Goal: Use online tool/utility: Utilize a website feature to perform a specific function

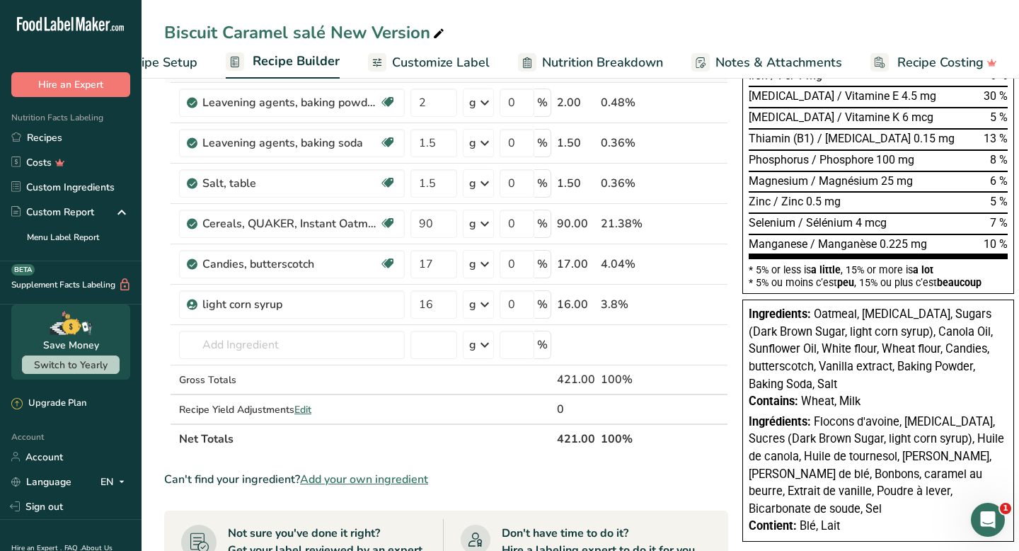
scroll to position [561, 0]
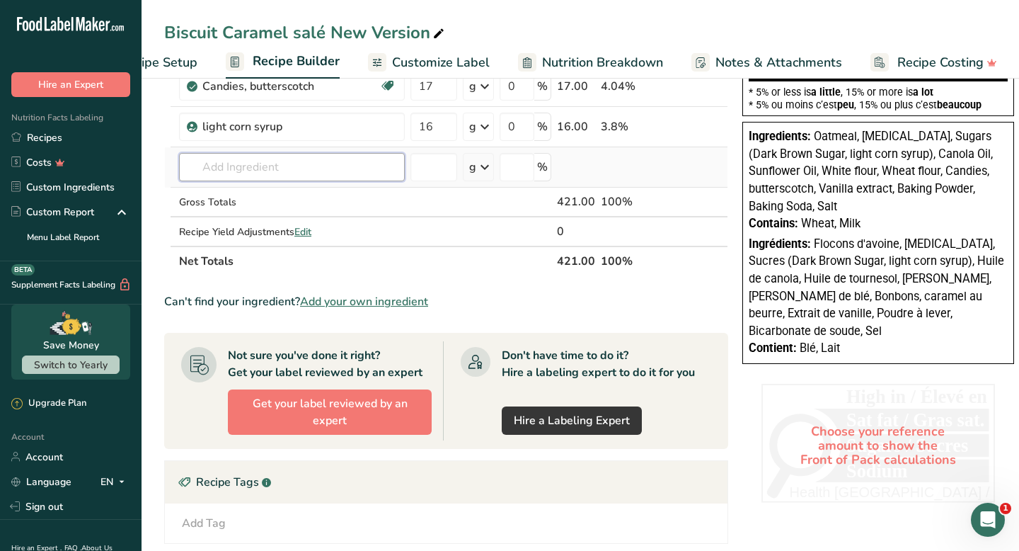
click at [328, 173] on input "text" at bounding box center [292, 167] width 226 height 28
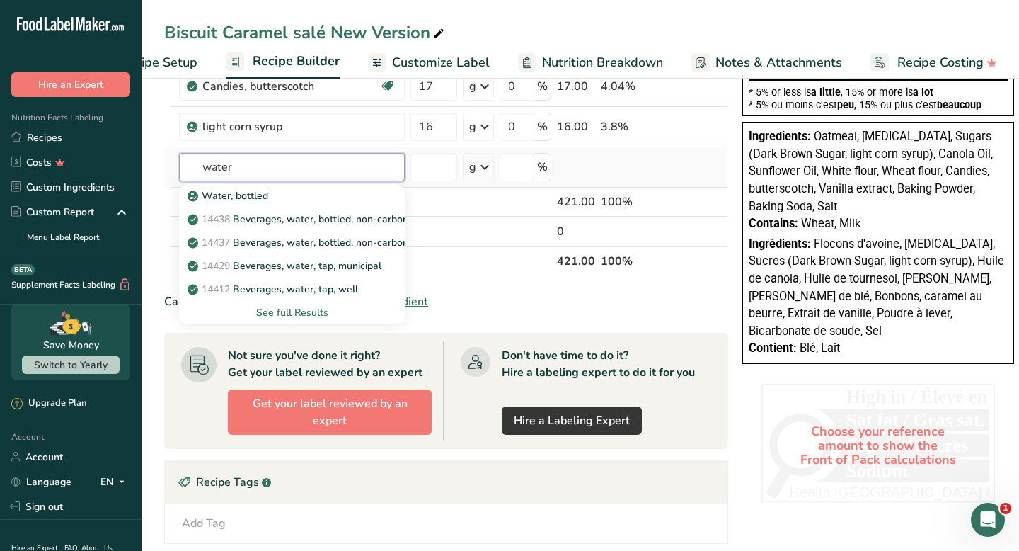
type input "water"
click at [301, 312] on div "See full Results" at bounding box center [291, 312] width 203 height 15
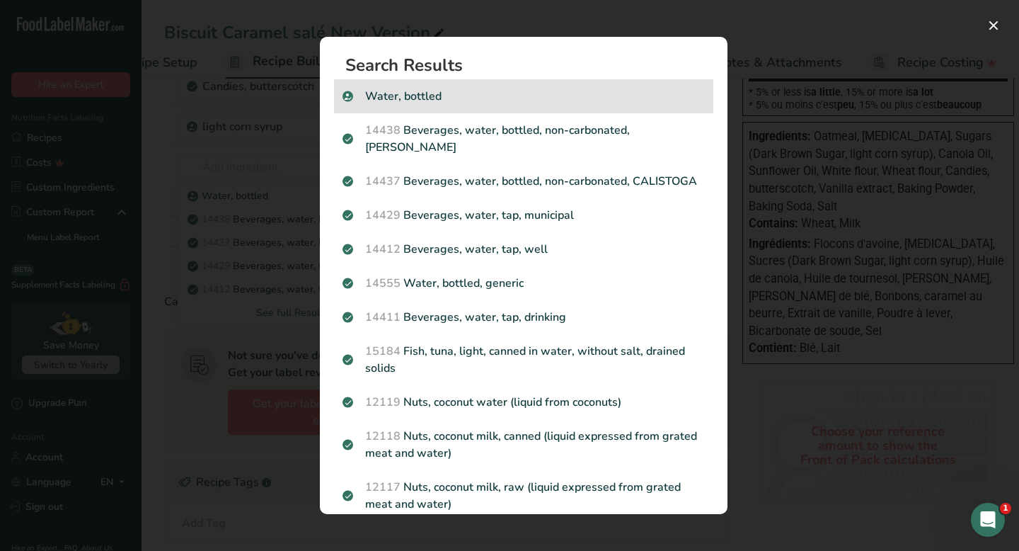
click at [502, 105] on div "Water, bottled" at bounding box center [523, 96] width 379 height 34
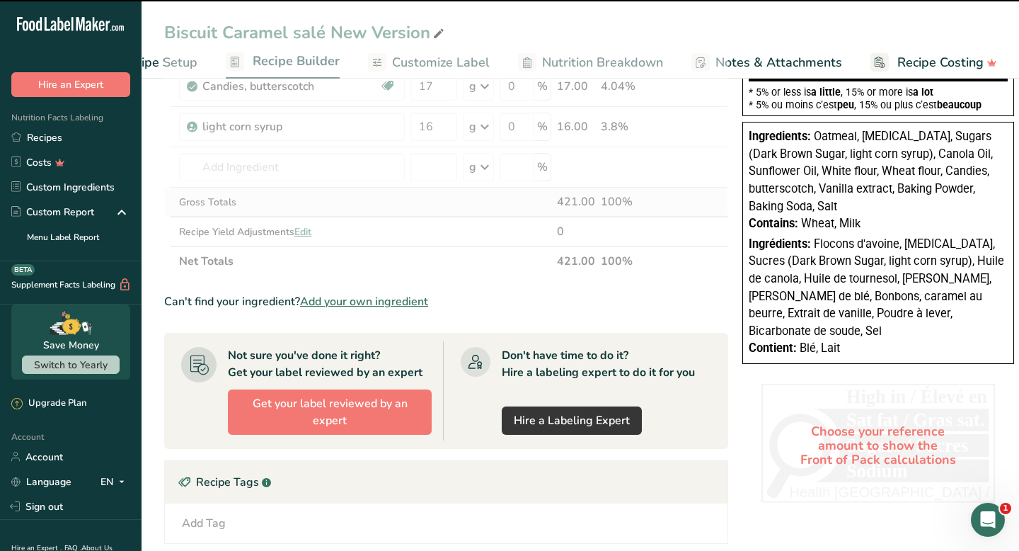
type input "0"
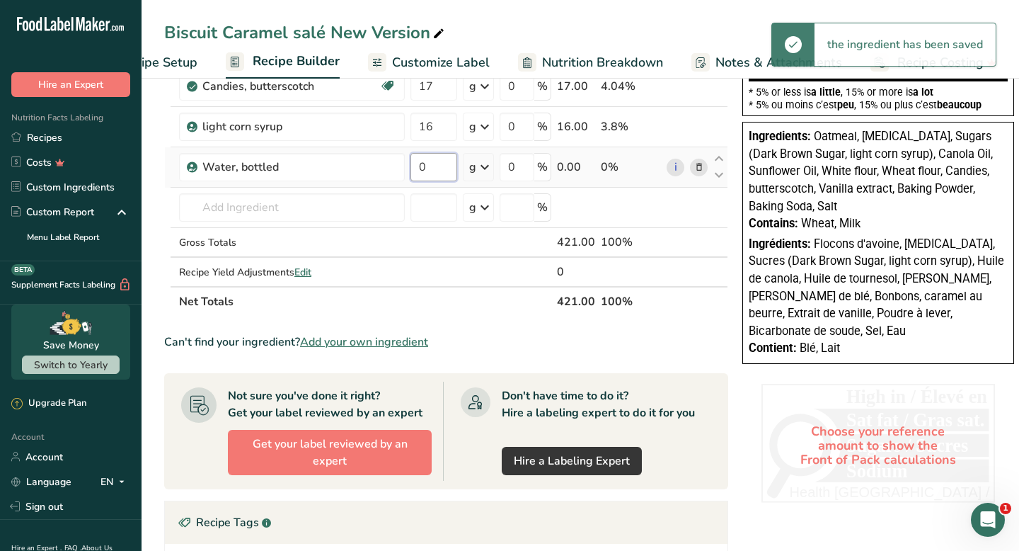
click at [437, 168] on input "0" at bounding box center [434, 167] width 47 height 28
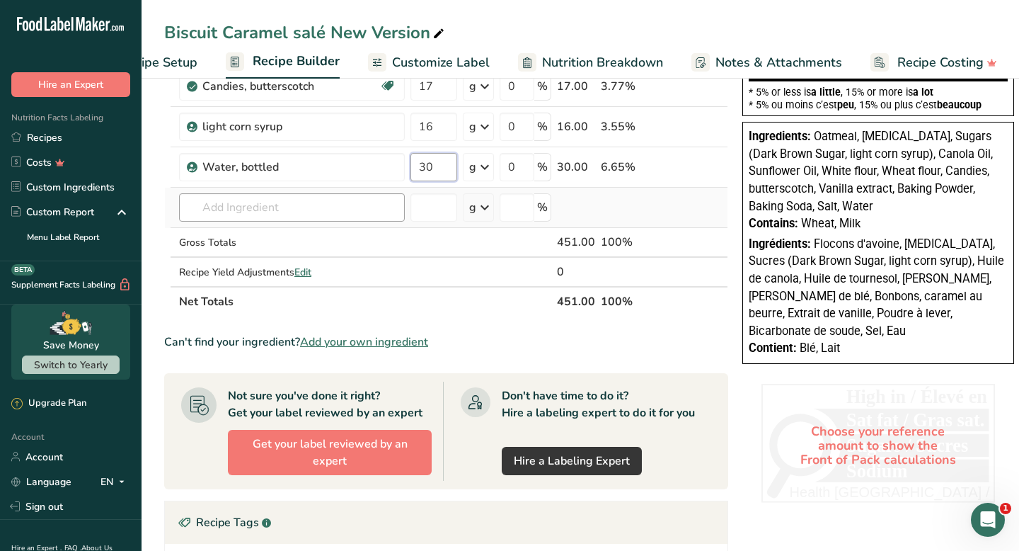
type input "30"
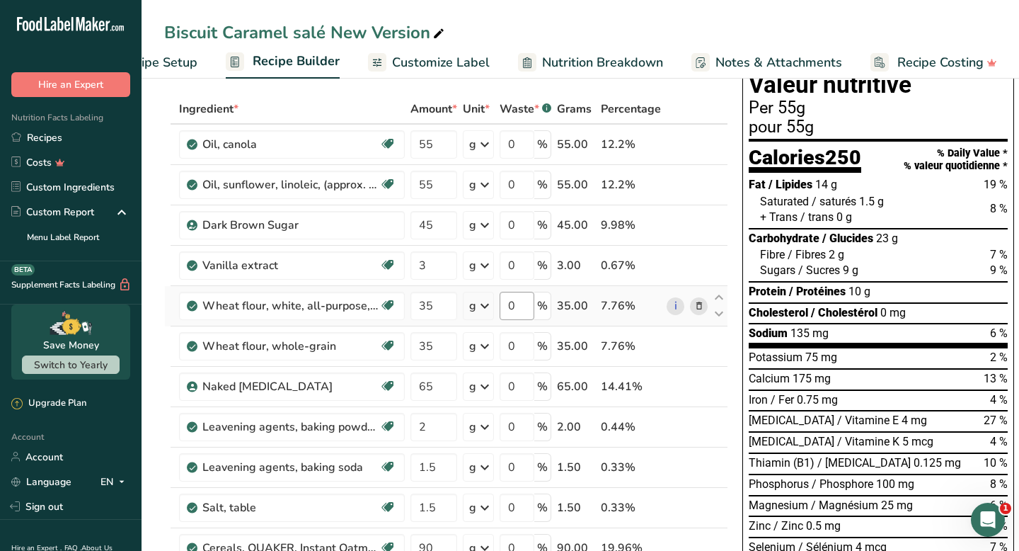
scroll to position [0, 0]
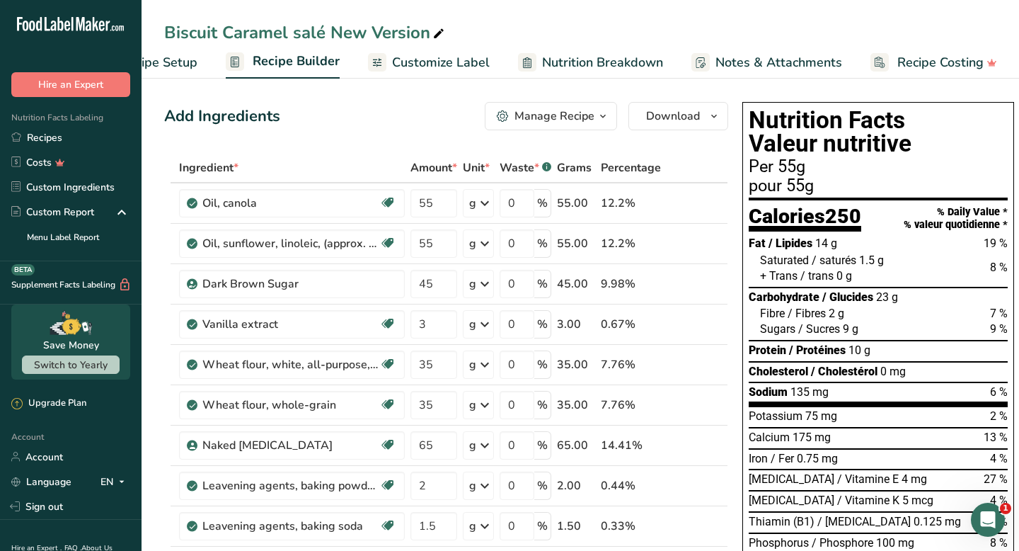
click at [430, 64] on span "Customize Label" at bounding box center [441, 62] width 98 height 19
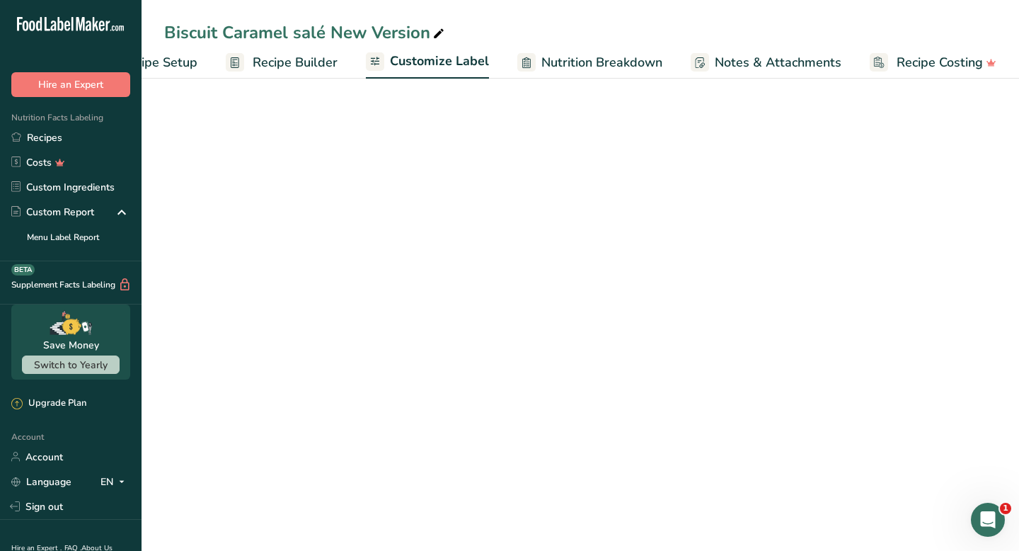
scroll to position [0, 71]
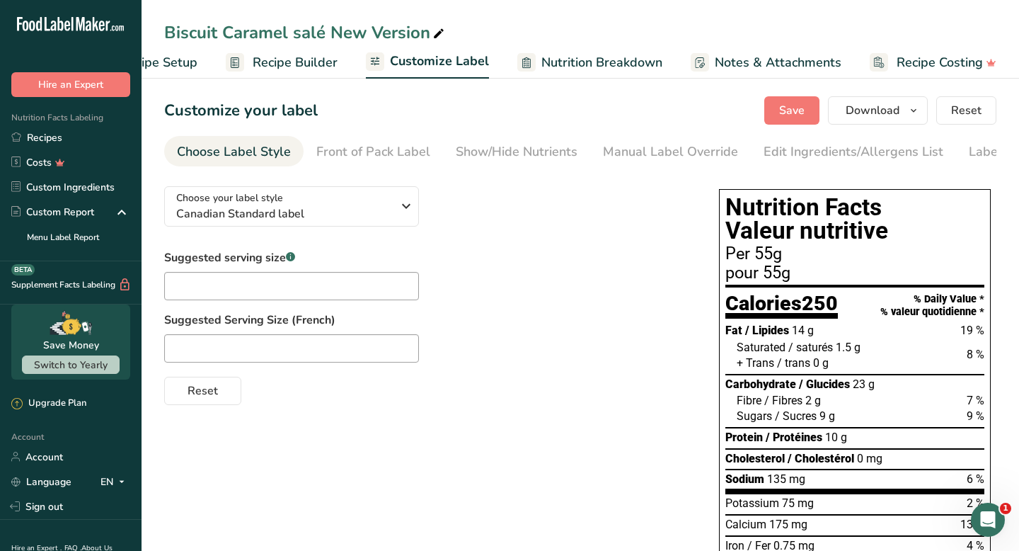
click at [556, 56] on span "Nutrition Breakdown" at bounding box center [602, 62] width 121 height 19
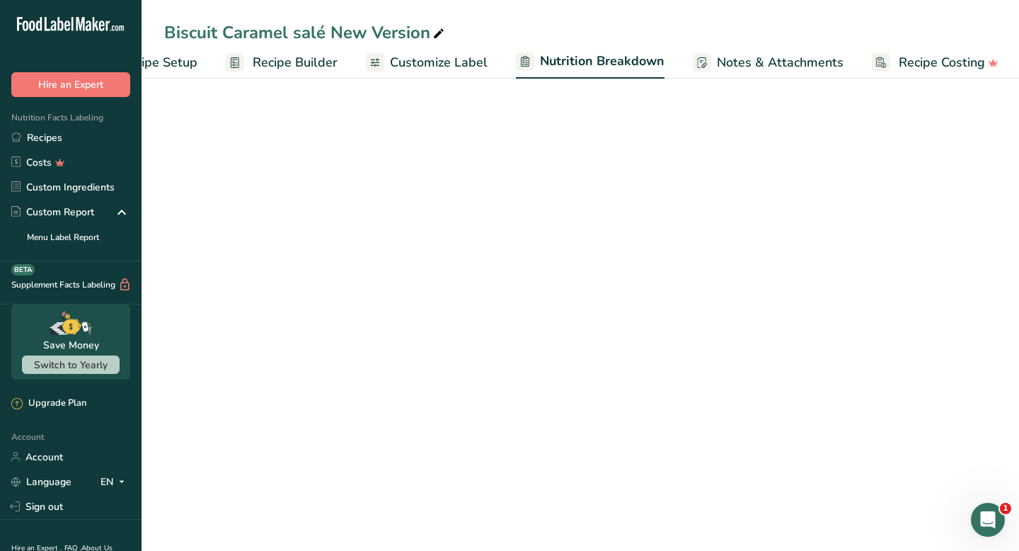
scroll to position [0, 72]
select select "Calories"
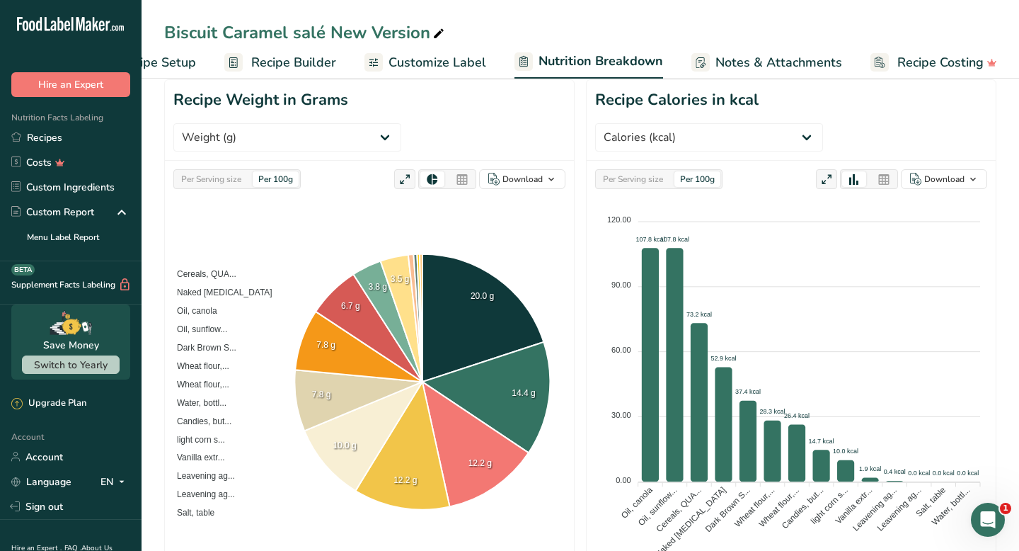
scroll to position [156, 0]
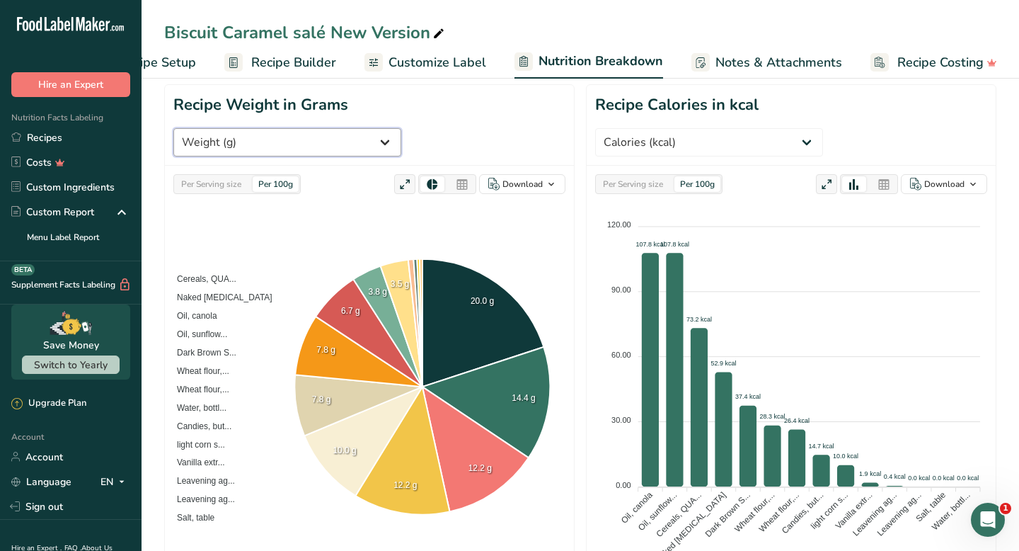
click at [401, 128] on select "Weight (g) Calories (kcal) Energy KJ (kj) Total Fat (g) Saturated Fat (g) Trans…" at bounding box center [287, 142] width 228 height 28
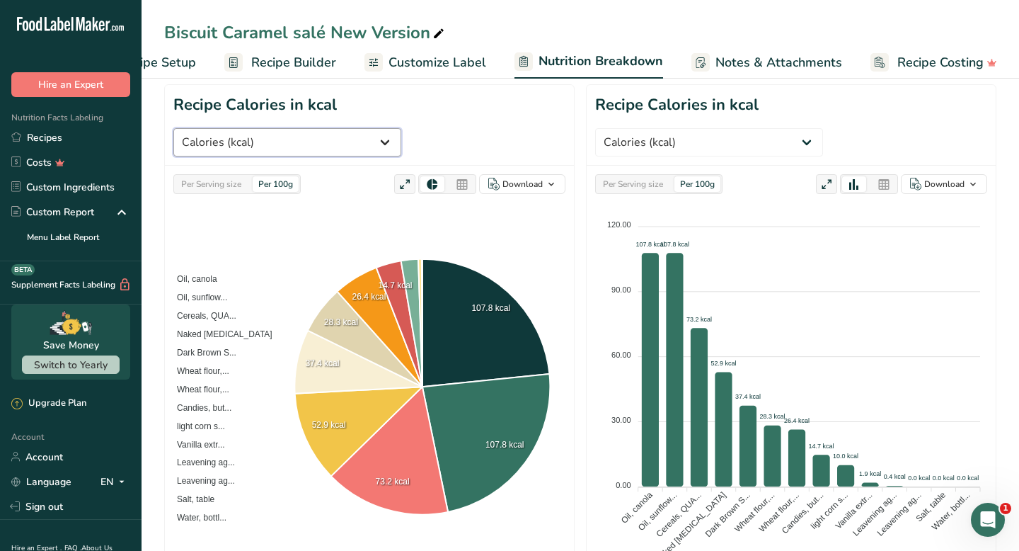
click at [401, 128] on select "Weight (g) Calories (kcal) Energy KJ (kj) Total Fat (g) Saturated Fat (g) Trans…" at bounding box center [287, 142] width 228 height 28
select select "Protein"
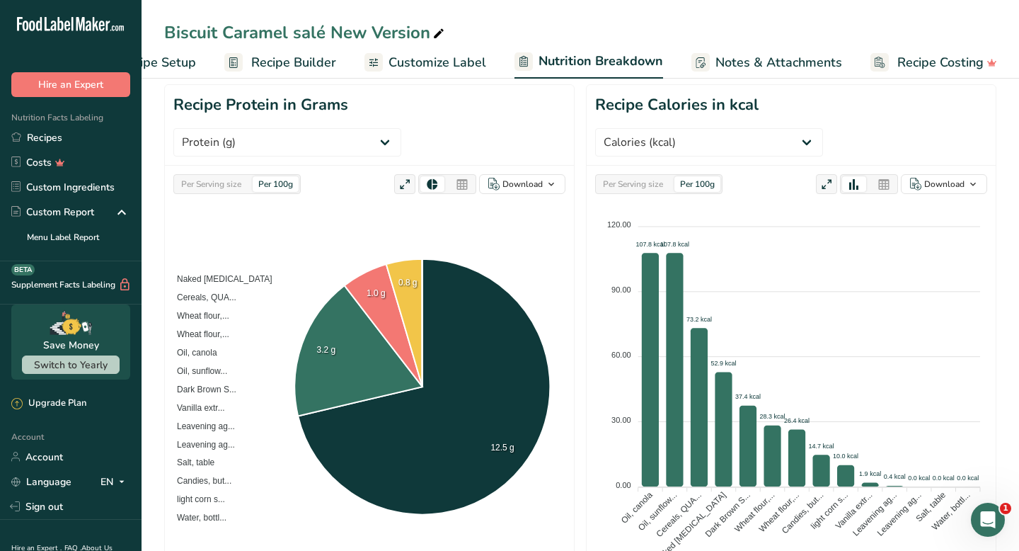
click at [173, 55] on span "Recipe Setup" at bounding box center [157, 62] width 77 height 19
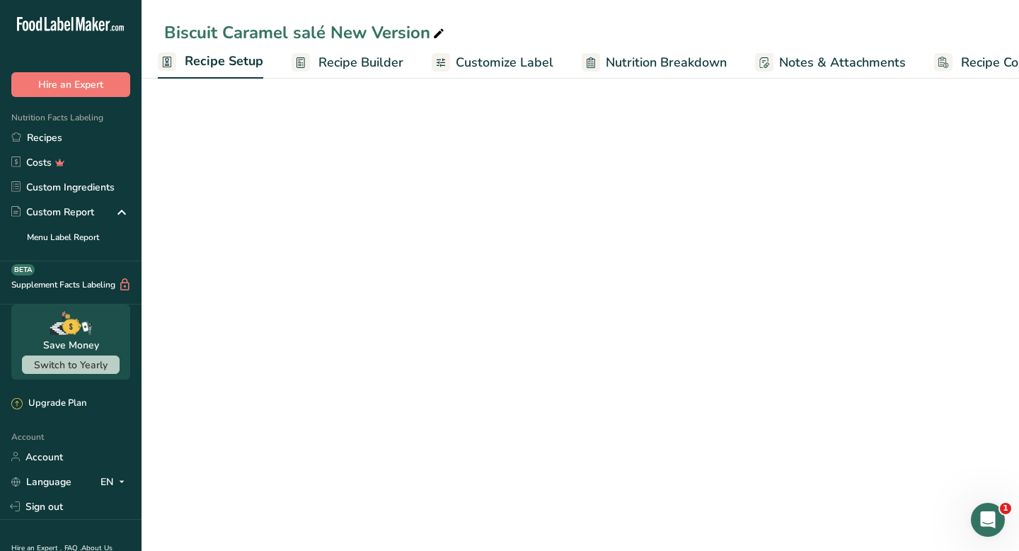
scroll to position [0, 5]
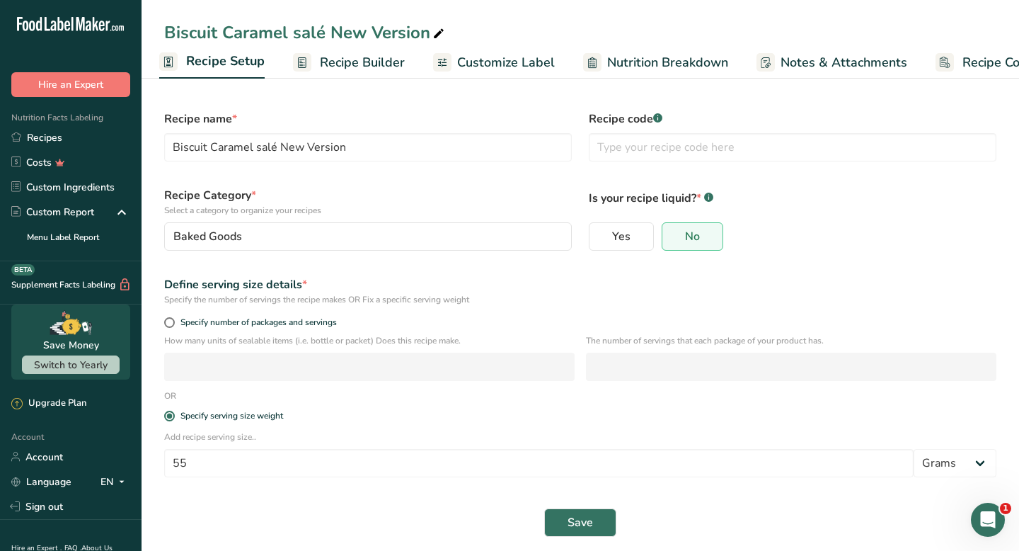
click at [359, 64] on span "Recipe Builder" at bounding box center [362, 62] width 85 height 19
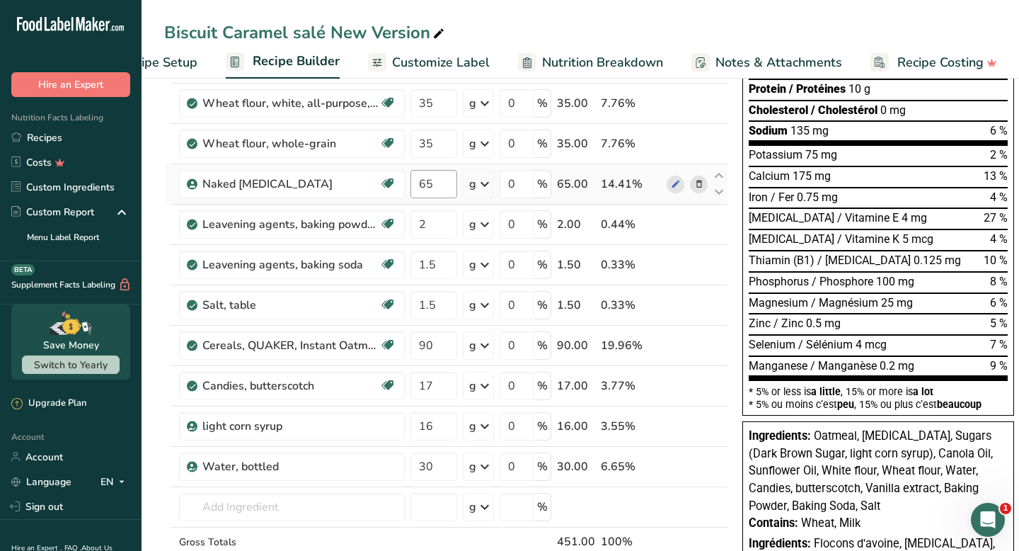
scroll to position [294, 0]
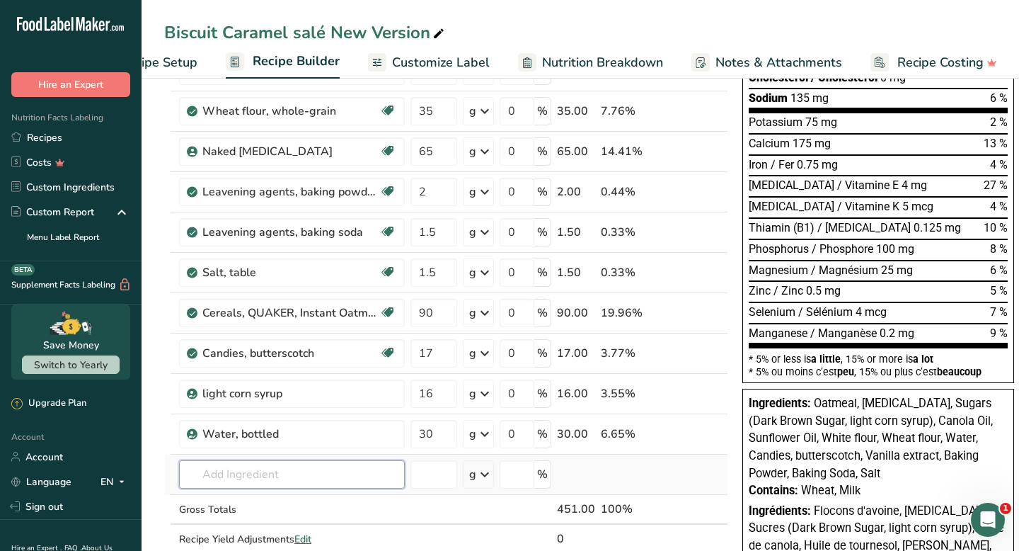
click at [294, 471] on input "text" at bounding box center [292, 474] width 226 height 28
type input "egg white powder"
click at [364, 500] on td "Gross Totals" at bounding box center [291, 510] width 231 height 30
